Goal: Task Accomplishment & Management: Manage account settings

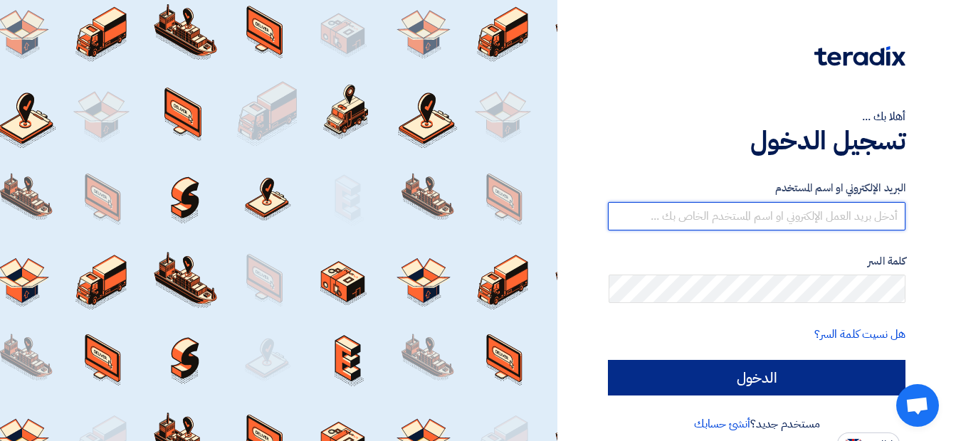
type input "[EMAIL_ADDRESS][DOMAIN_NAME]"
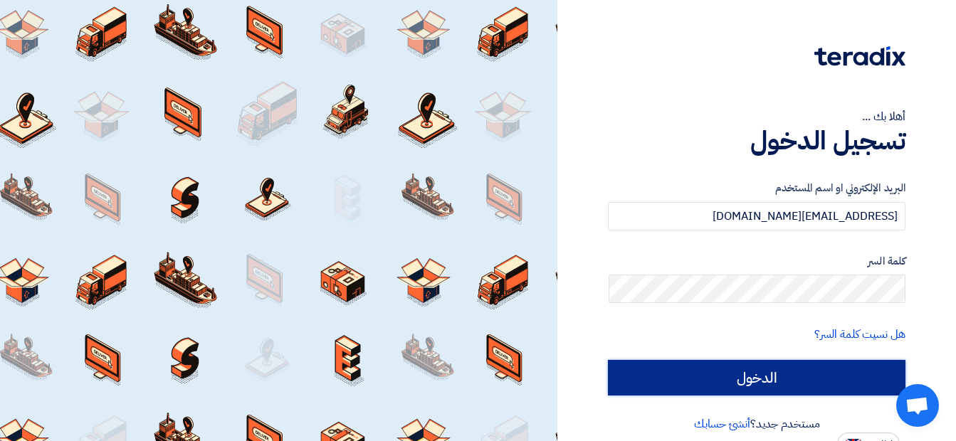
click at [733, 377] on input "الدخول" at bounding box center [757, 378] width 298 height 36
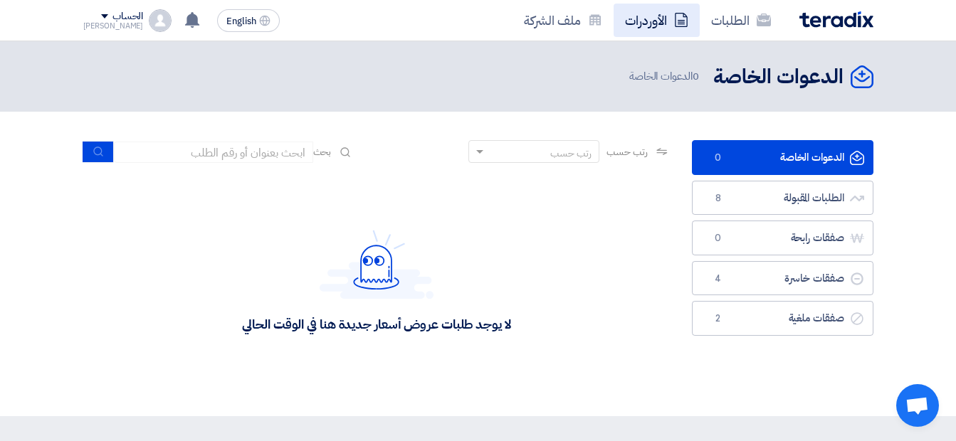
click at [678, 19] on icon at bounding box center [681, 20] width 14 height 14
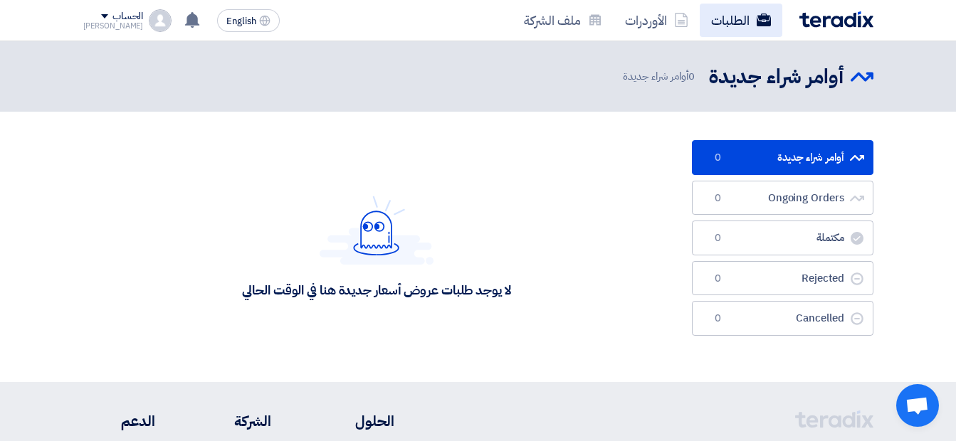
click at [733, 24] on link "الطلبات" at bounding box center [741, 20] width 83 height 33
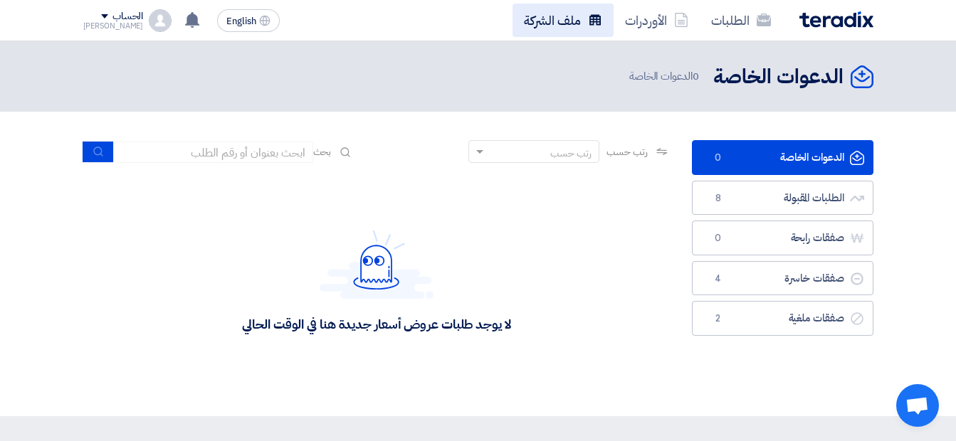
click at [568, 28] on link "ملف الشركة" at bounding box center [563, 20] width 101 height 33
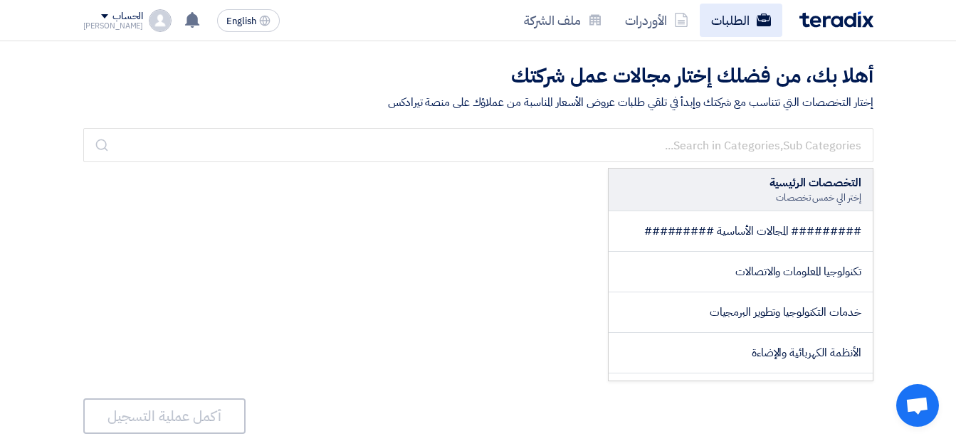
click at [746, 25] on link "الطلبات" at bounding box center [741, 20] width 83 height 33
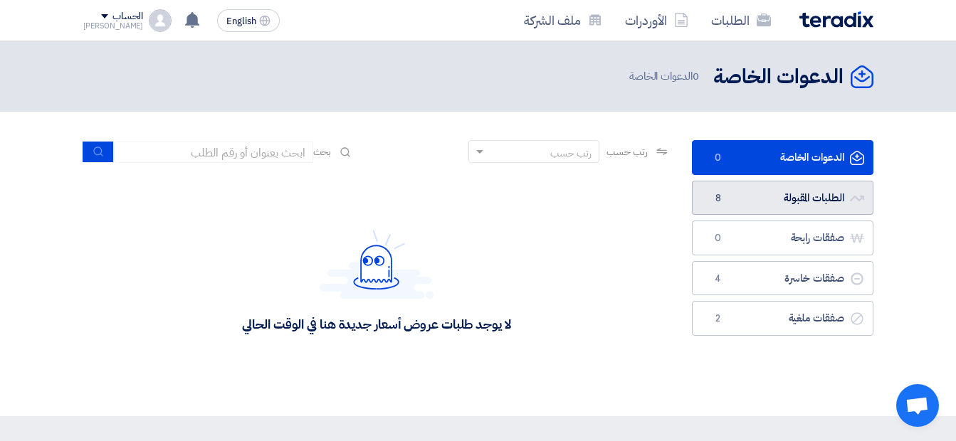
click at [807, 193] on link "الطلبات المقبولة الطلبات المقبولة 8" at bounding box center [783, 198] width 182 height 35
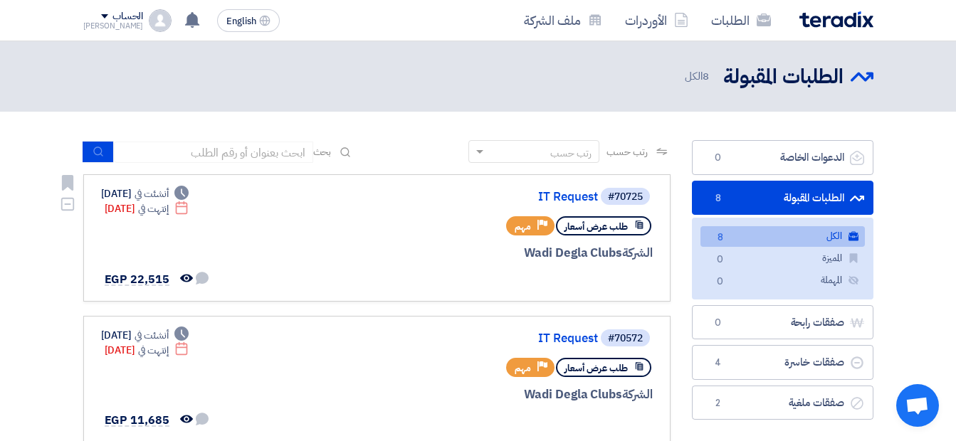
scroll to position [95, 0]
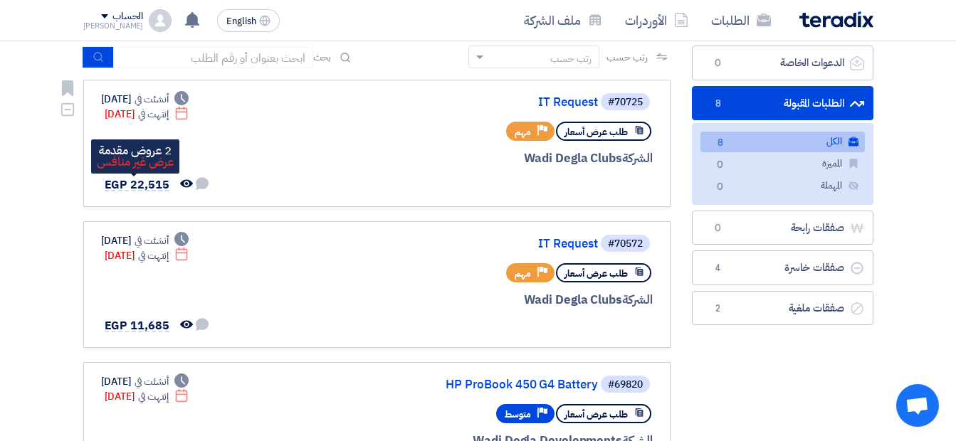
click at [140, 182] on span "EGP 22,515" at bounding box center [137, 185] width 65 height 17
click at [567, 104] on link "IT Request" at bounding box center [455, 102] width 285 height 13
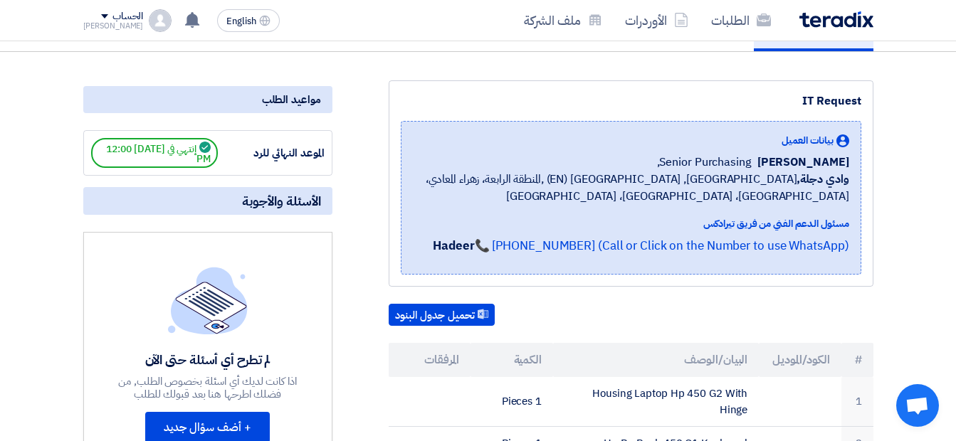
scroll to position [95, 0]
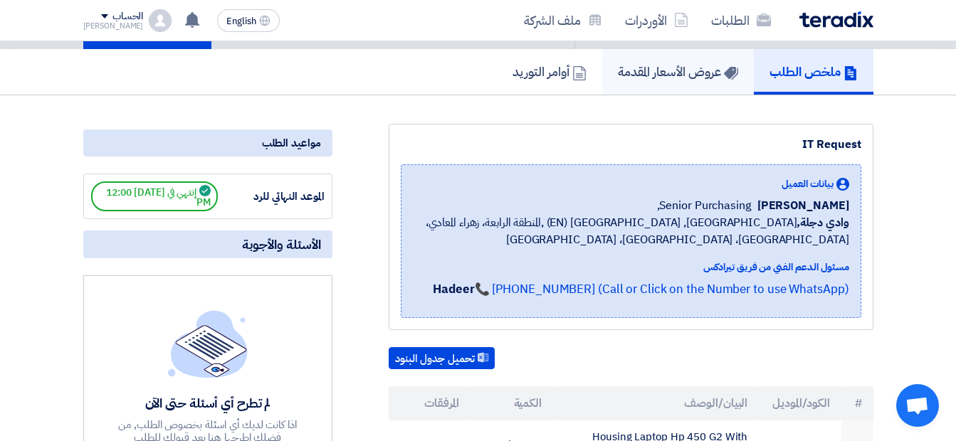
click at [688, 75] on h5 "عروض الأسعار المقدمة" at bounding box center [678, 71] width 120 height 16
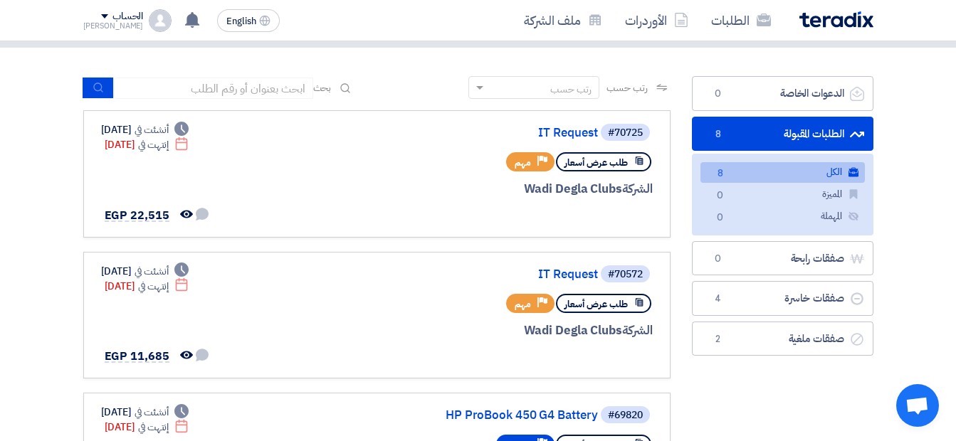
scroll to position [95, 0]
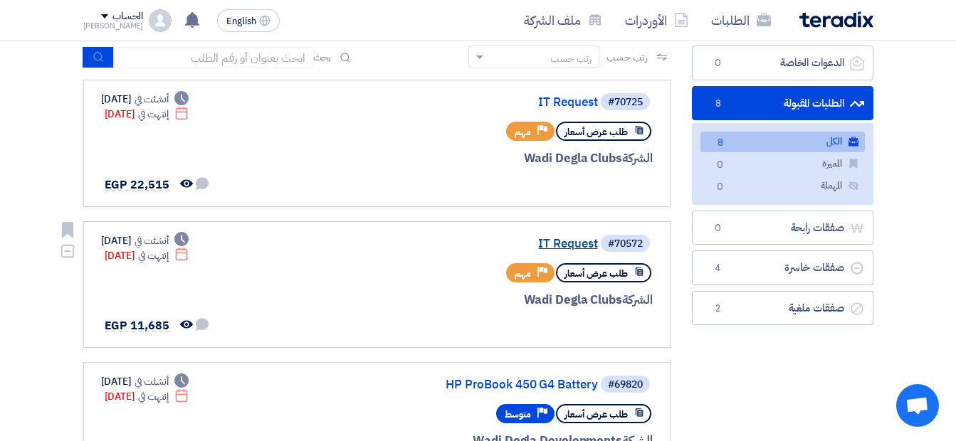
click at [574, 243] on link "IT Request" at bounding box center [455, 244] width 285 height 13
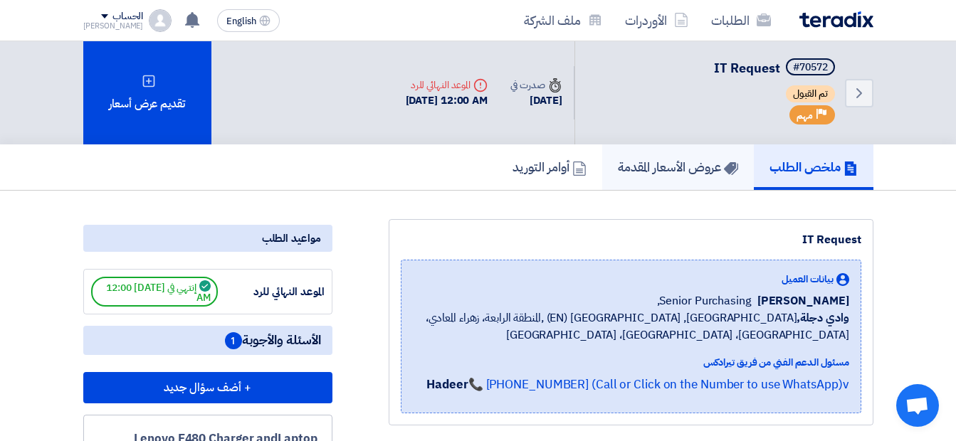
click at [665, 169] on h5 "عروض الأسعار المقدمة" at bounding box center [678, 167] width 120 height 16
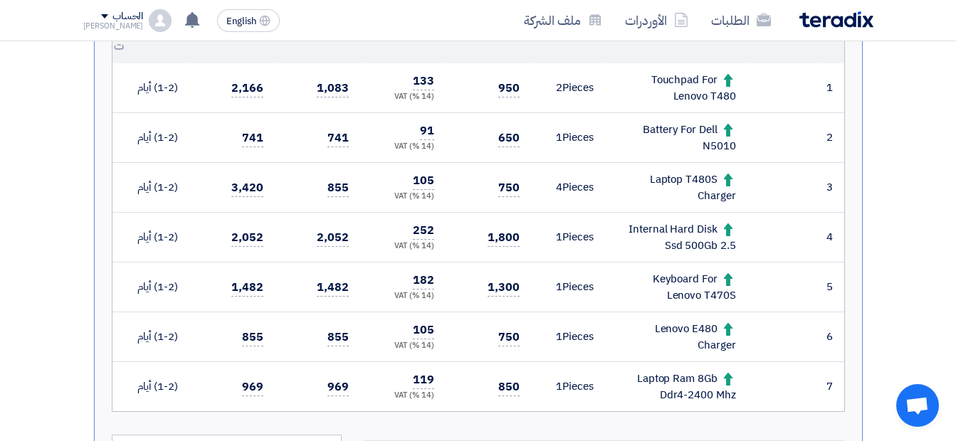
scroll to position [570, 0]
